Goal: Navigation & Orientation: Find specific page/section

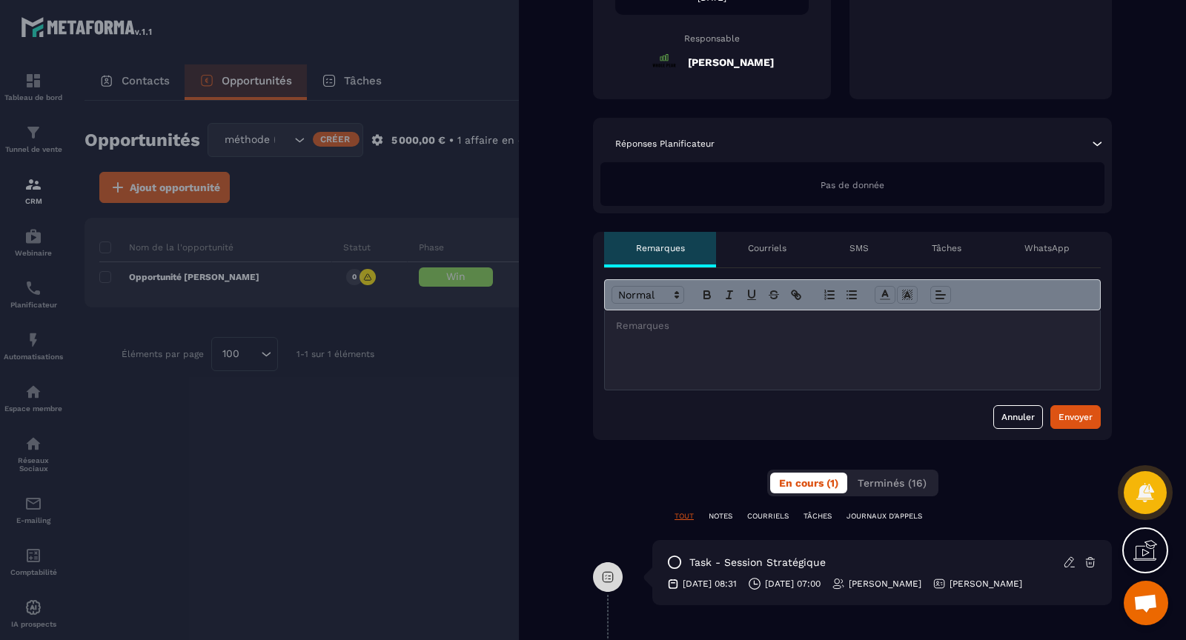
scroll to position [363, 0]
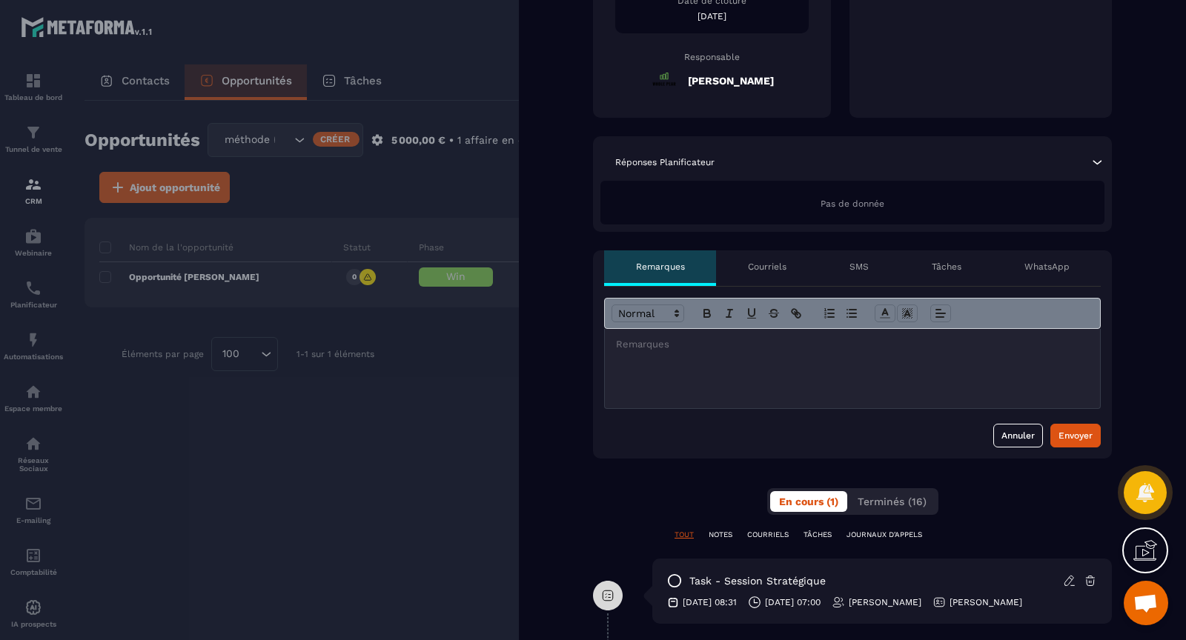
click at [793, 268] on div "Courriels" at bounding box center [767, 269] width 102 height 36
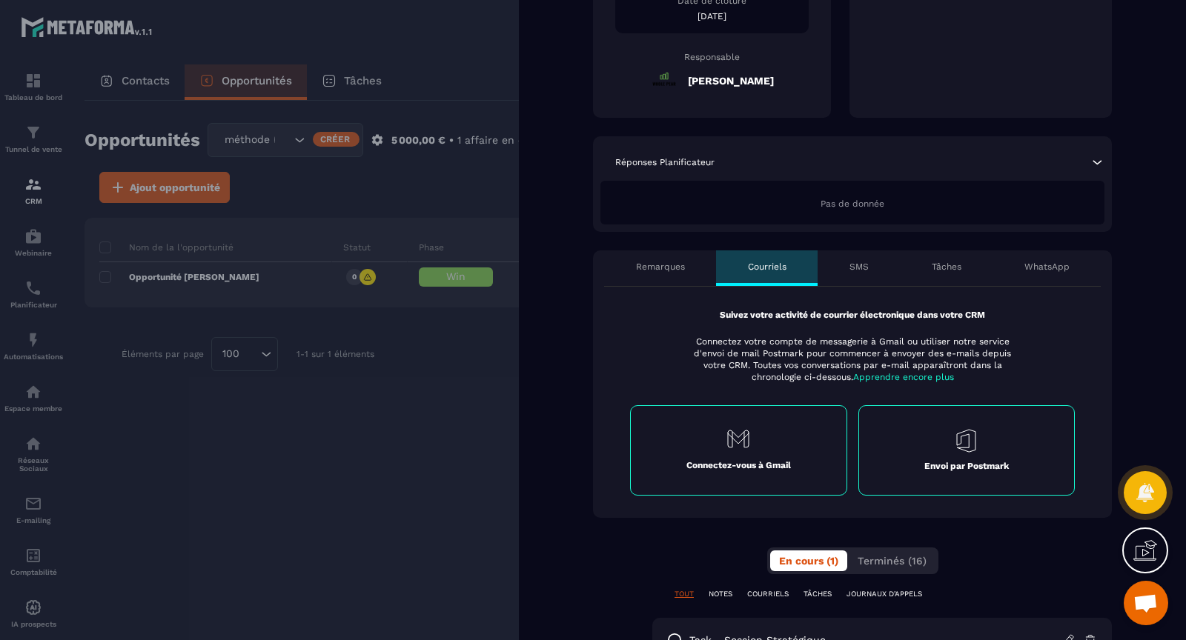
click at [853, 271] on p "SMS" at bounding box center [858, 267] width 19 height 12
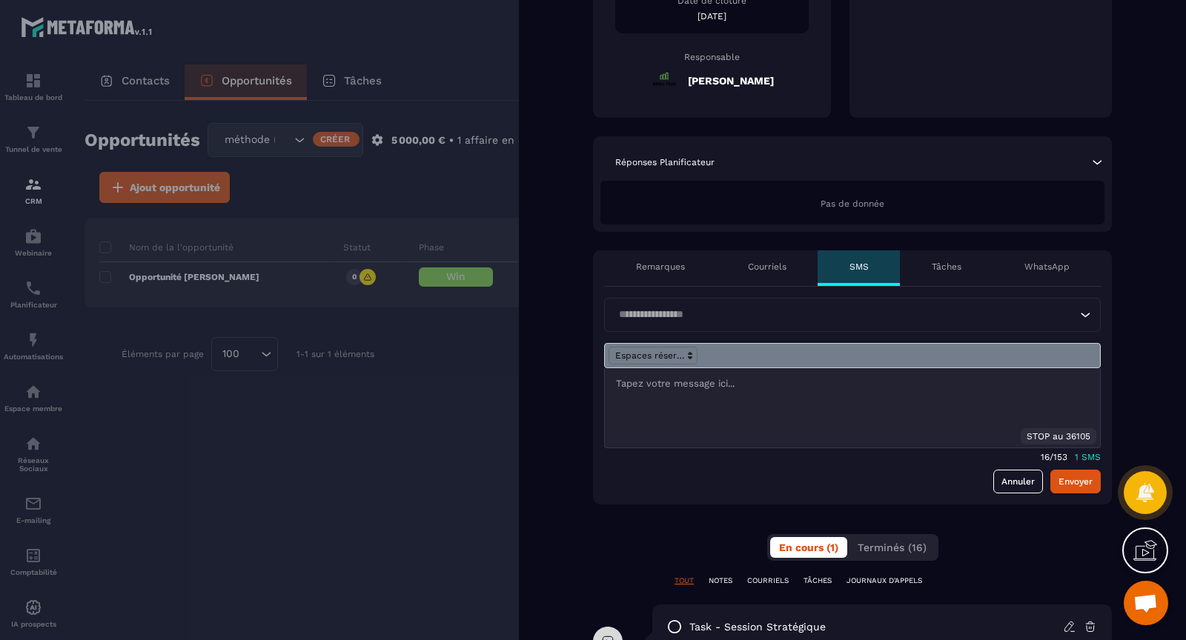
click at [944, 272] on p "Tâches" at bounding box center [947, 267] width 30 height 12
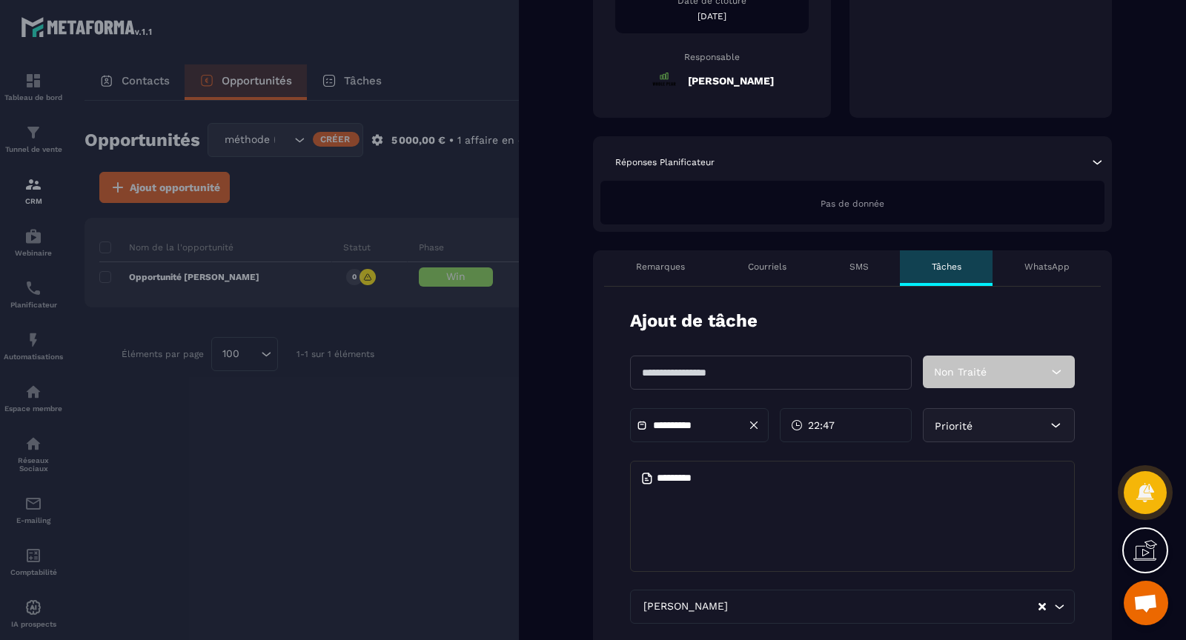
click at [1033, 270] on p "WhatsApp" at bounding box center [1046, 267] width 45 height 12
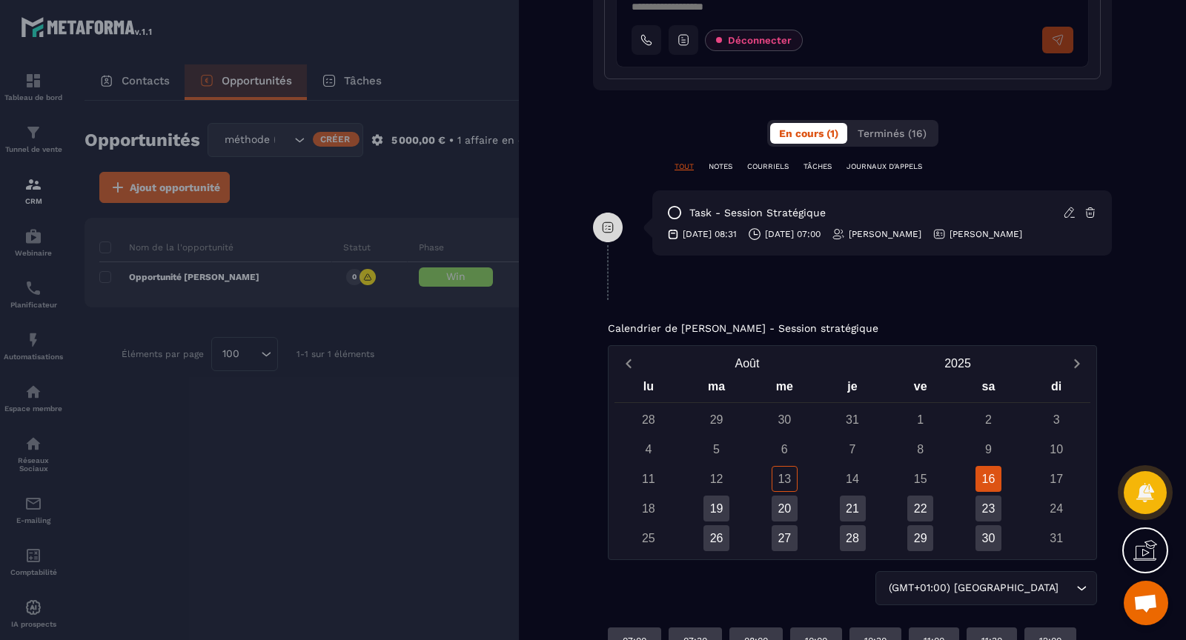
scroll to position [981, 0]
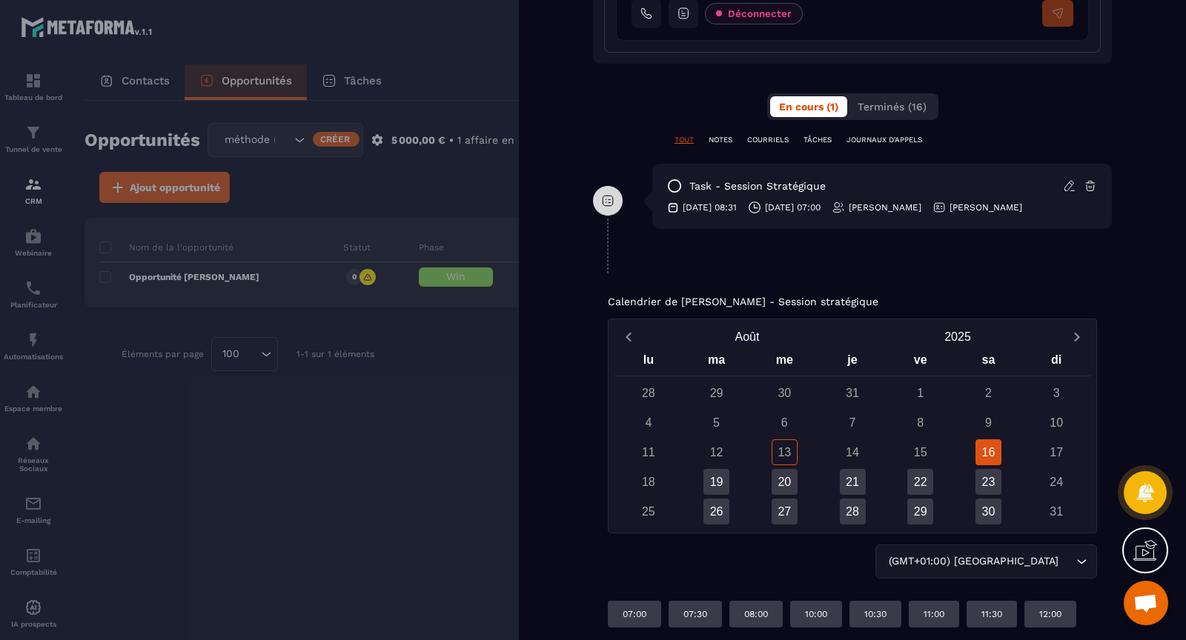
click at [560, 251] on div "Back suspect injoignable No show R0 R1 découverte R2 vente R3 Onboarding Passag…" at bounding box center [852, 320] width 667 height 640
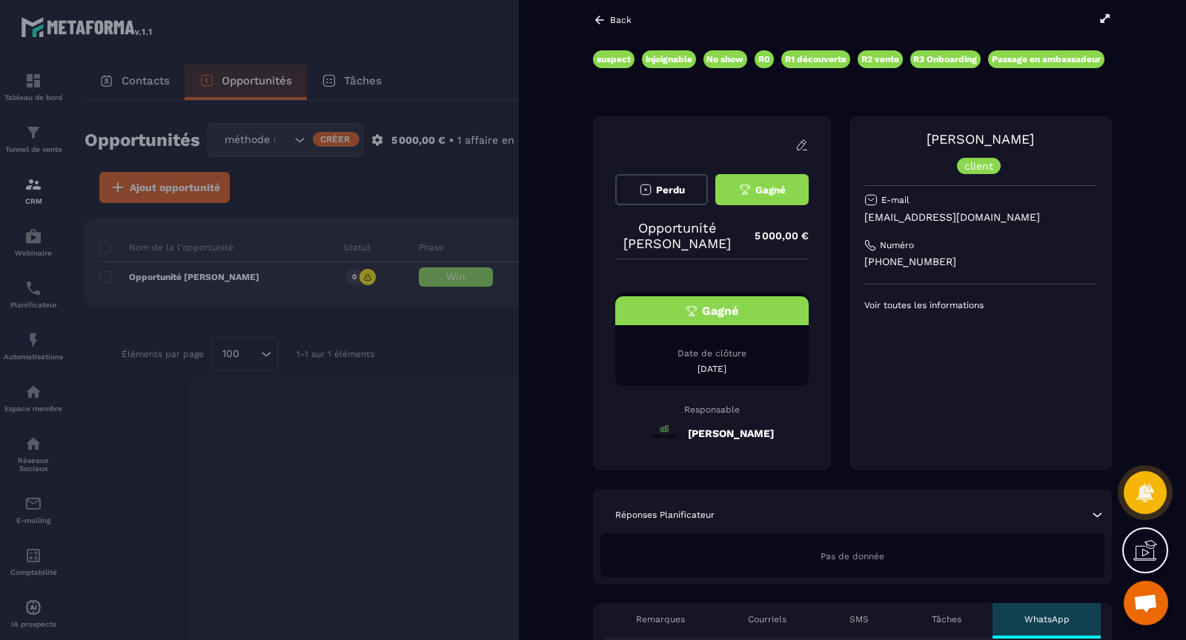
scroll to position [0, 0]
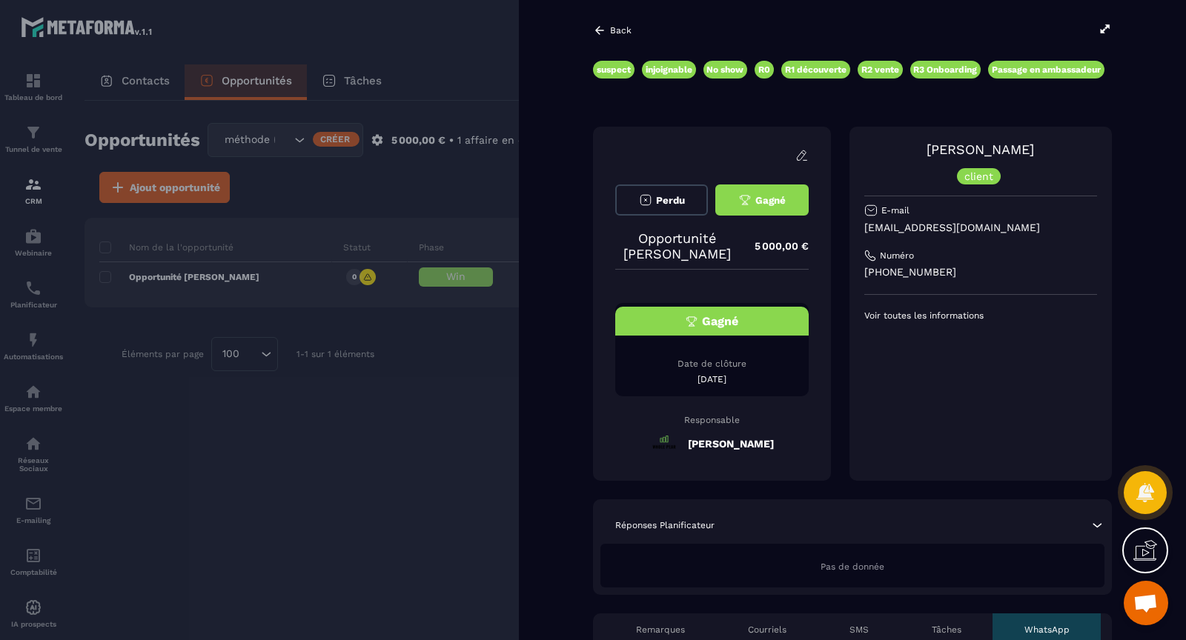
click at [576, 23] on div "Back suspect injoignable No show R0 R1 découverte R2 vente R3 Onboarding Passag…" at bounding box center [852, 320] width 667 height 640
click at [596, 28] on icon at bounding box center [599, 30] width 13 height 13
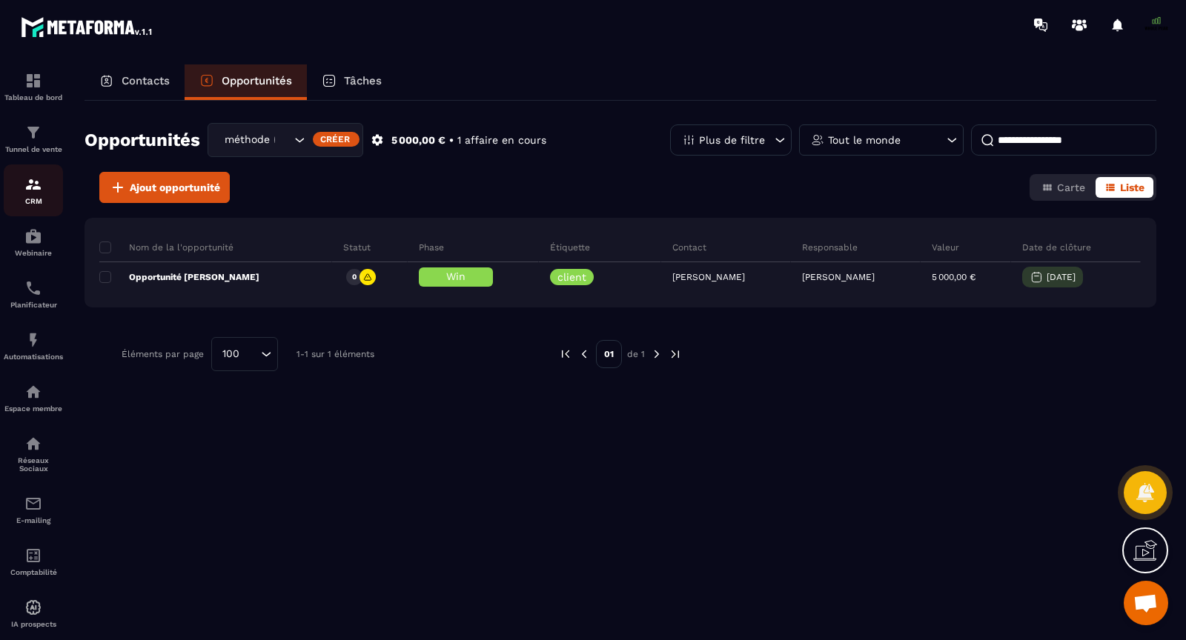
click at [37, 192] on img at bounding box center [33, 185] width 18 height 18
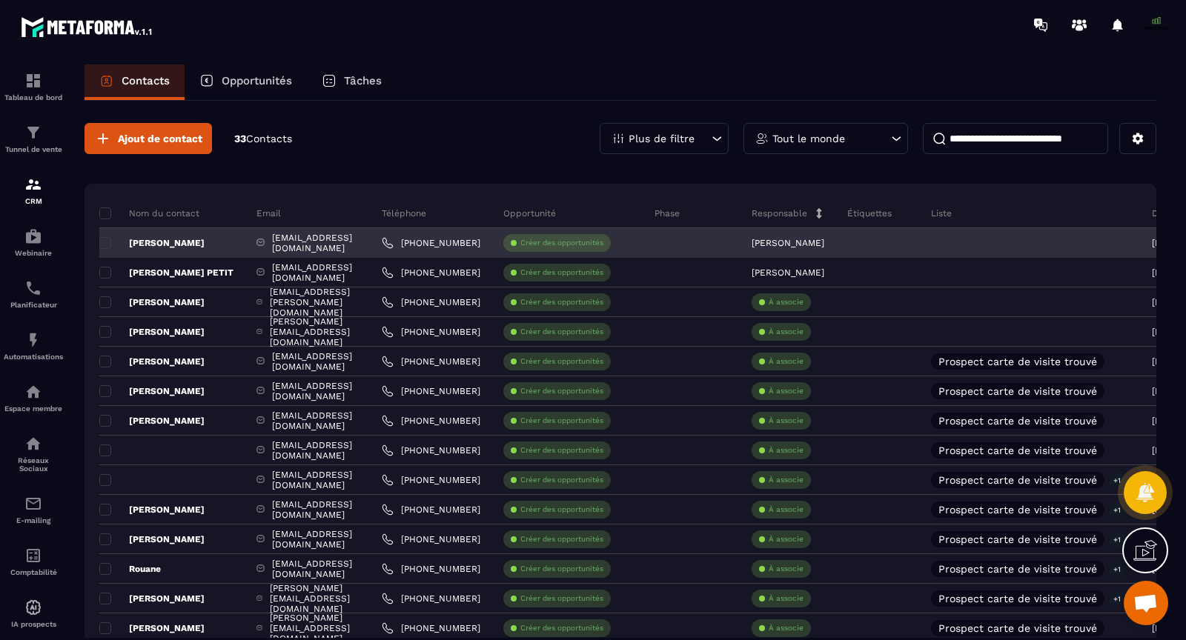
click at [311, 241] on div "[EMAIL_ADDRESS][DOMAIN_NAME]" at bounding box center [307, 243] width 125 height 30
click at [172, 242] on p "[PERSON_NAME]" at bounding box center [151, 243] width 105 height 12
